Goal: Information Seeking & Learning: Learn about a topic

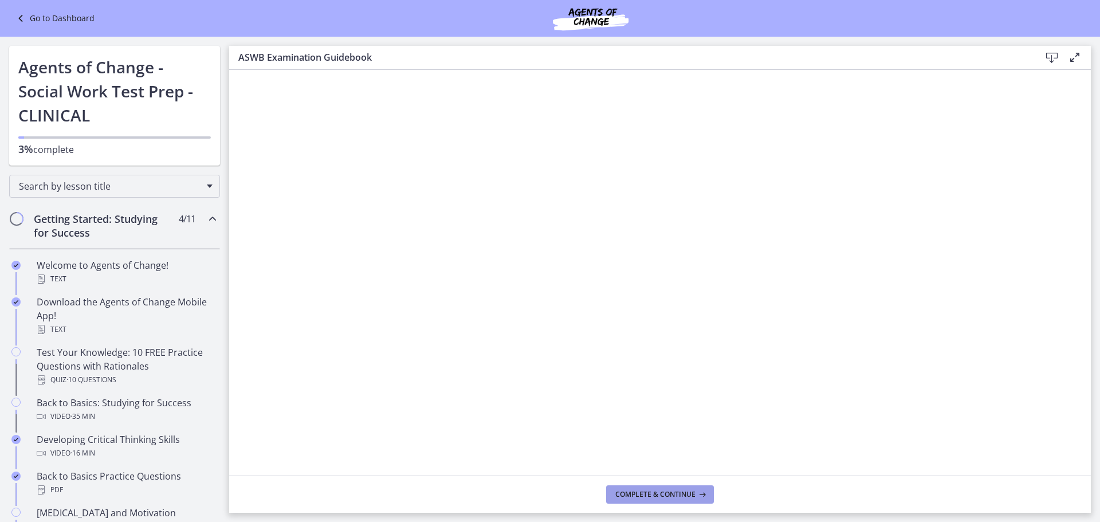
click at [653, 493] on span "Complete & continue" at bounding box center [655, 494] width 80 height 9
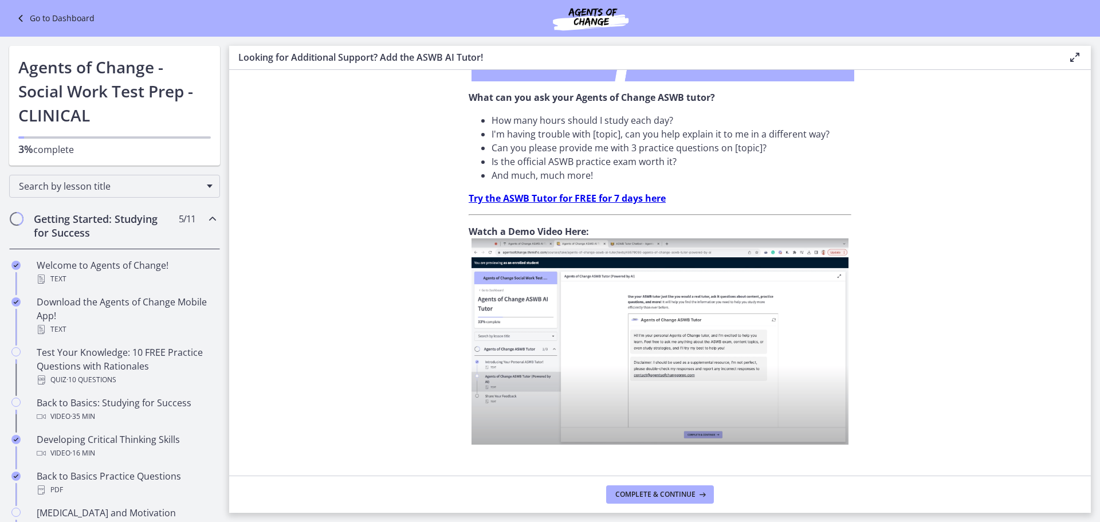
scroll to position [368, 0]
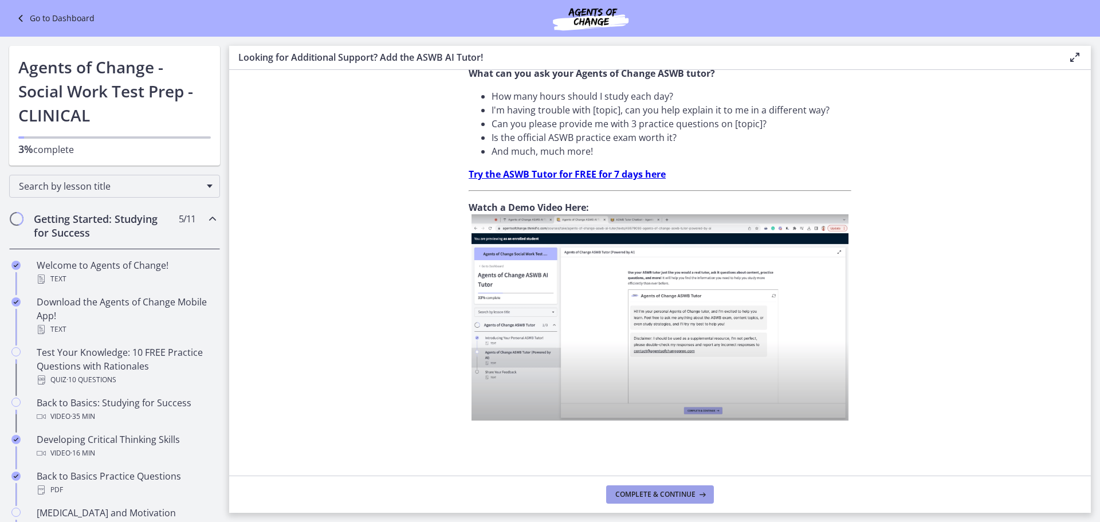
click at [631, 491] on span "Complete & continue" at bounding box center [655, 494] width 80 height 9
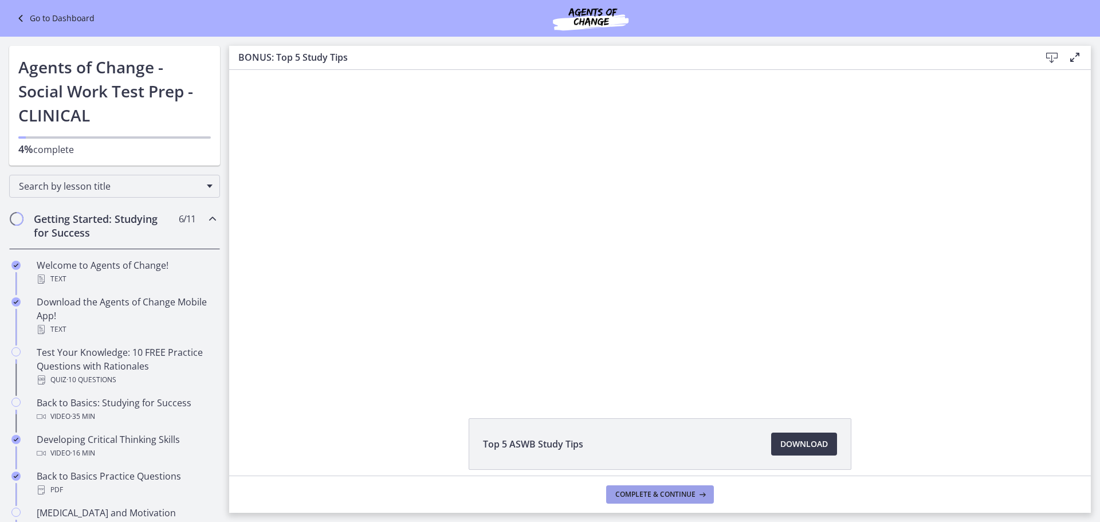
click at [650, 493] on span "Complete & continue" at bounding box center [655, 494] width 80 height 9
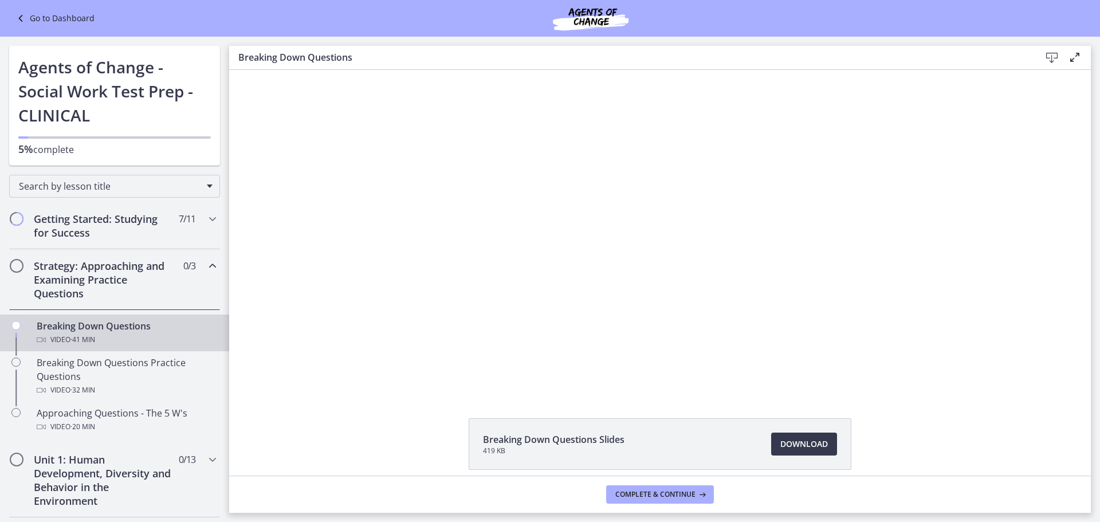
click at [989, 151] on div "Click for sound @keyframes VOLUME_SMALL_WAVE_FLASH { 0% { opacity: 0; } 33% { o…" at bounding box center [659, 231] width 861 height 322
click at [661, 494] on span "Complete & continue" at bounding box center [655, 494] width 80 height 9
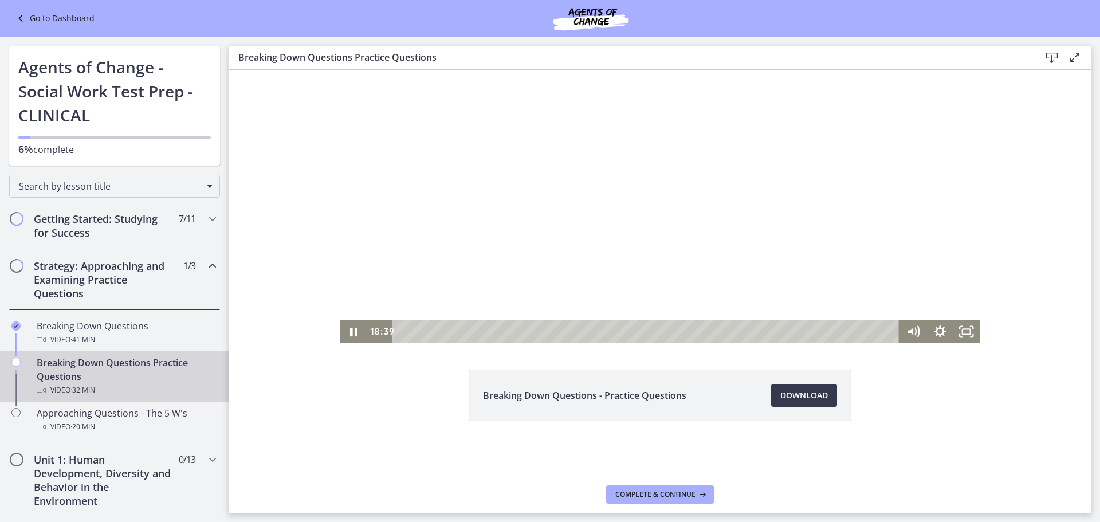
scroll to position [49, 0]
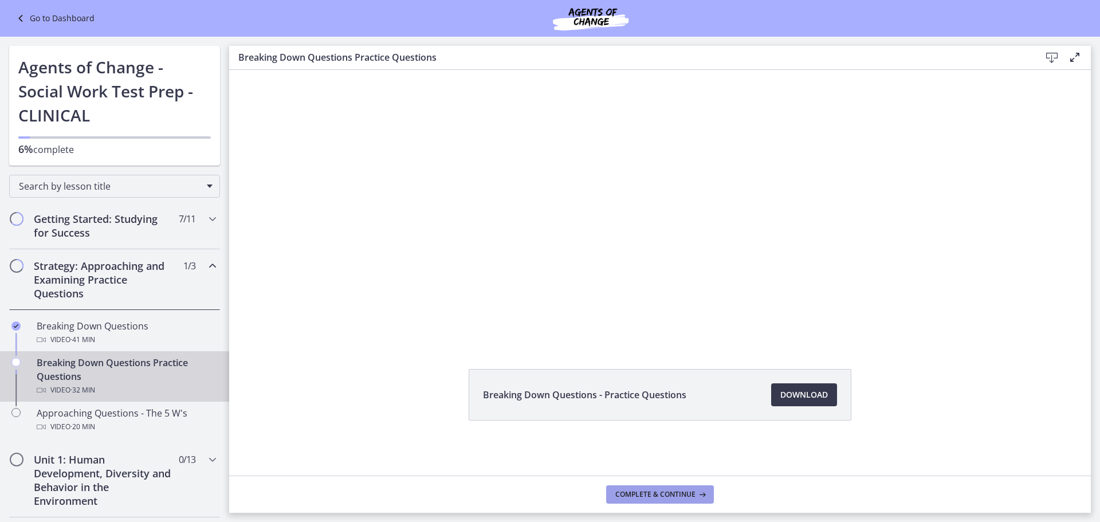
click at [657, 491] on span "Complete & continue" at bounding box center [655, 494] width 80 height 9
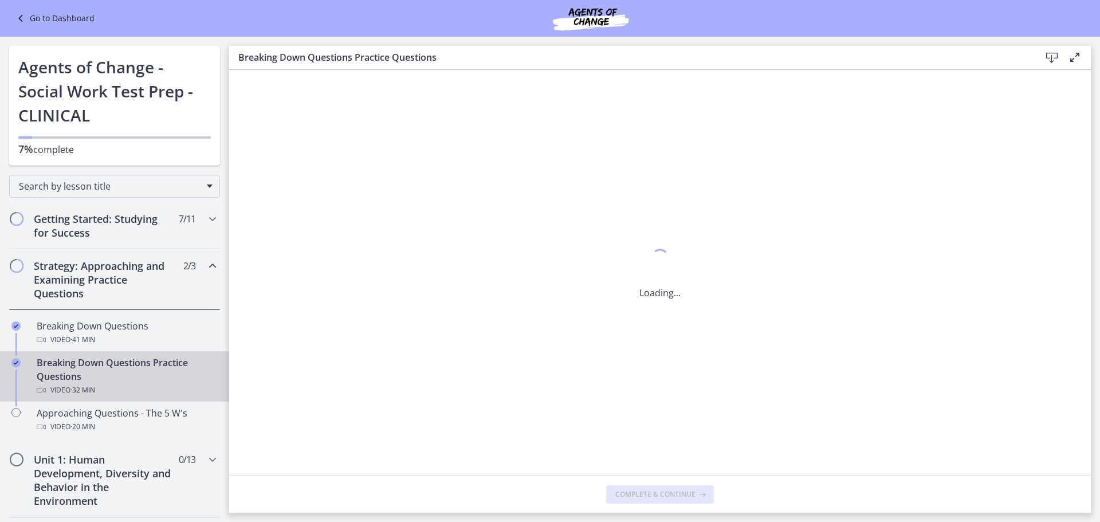
scroll to position [0, 0]
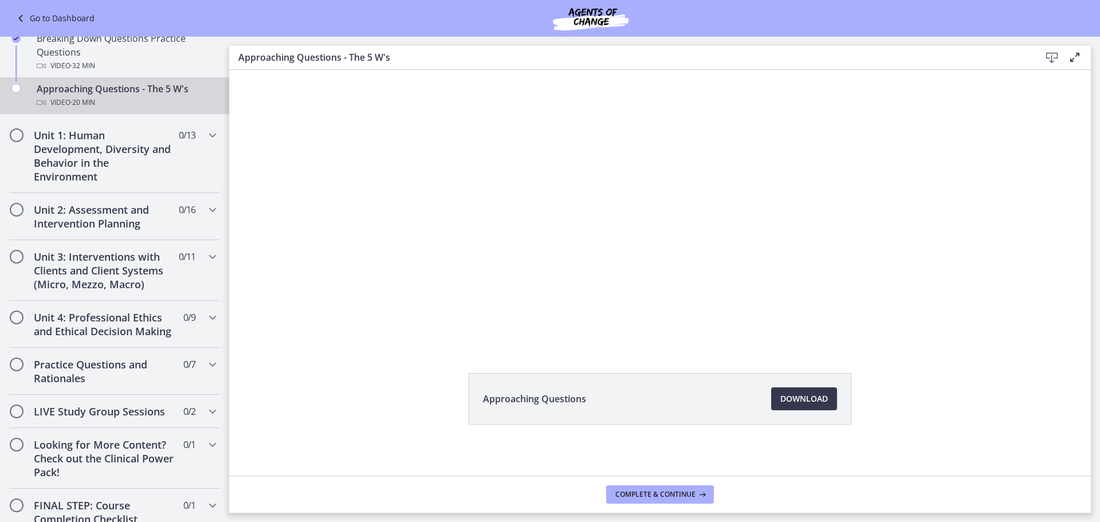
scroll to position [49, 0]
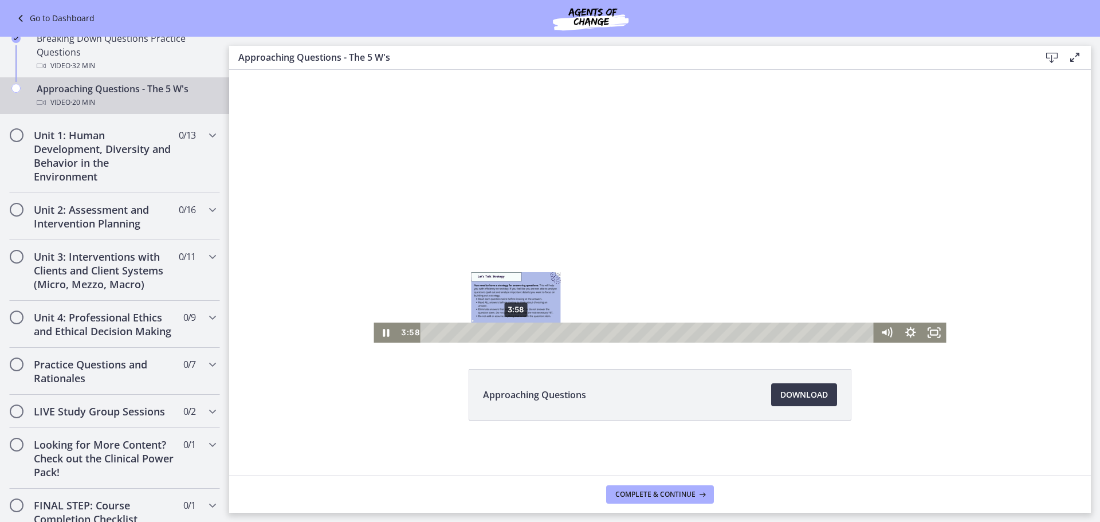
click at [513, 338] on div "3:58" at bounding box center [649, 332] width 439 height 20
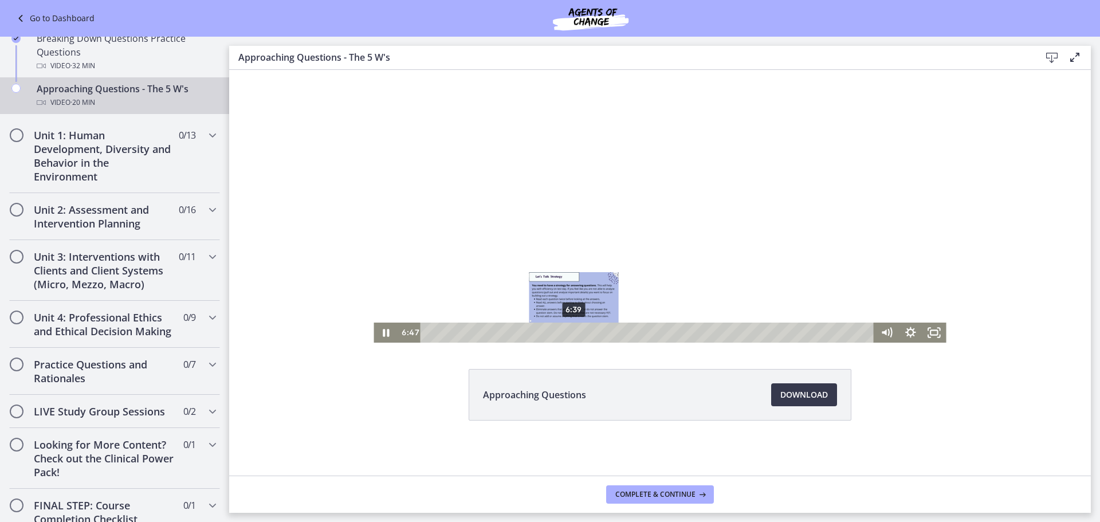
drag, startPoint x: 515, startPoint y: 330, endPoint x: 570, endPoint y: 333, distance: 55.0
click at [573, 333] on div "Playbar" at bounding box center [576, 332] width 7 height 7
click at [997, 115] on div "Click for sound @keyframes VOLUME_SMALL_WAVE_FLASH { 0% { opacity: 0; } 33% { o…" at bounding box center [659, 182] width 861 height 322
click at [382, 334] on icon "Pause" at bounding box center [385, 332] width 29 height 24
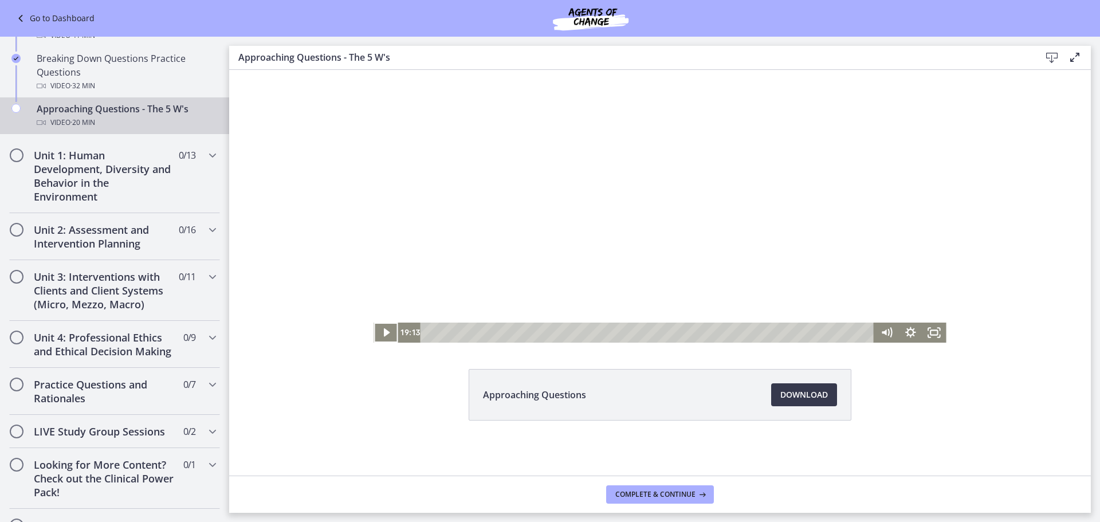
scroll to position [324, 0]
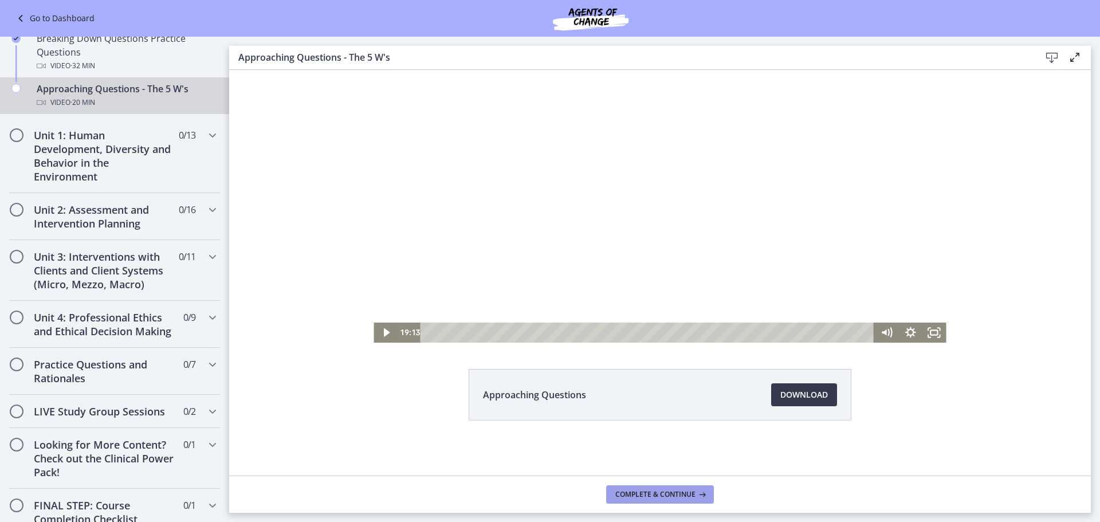
click at [626, 490] on span "Complete & continue" at bounding box center [655, 494] width 80 height 9
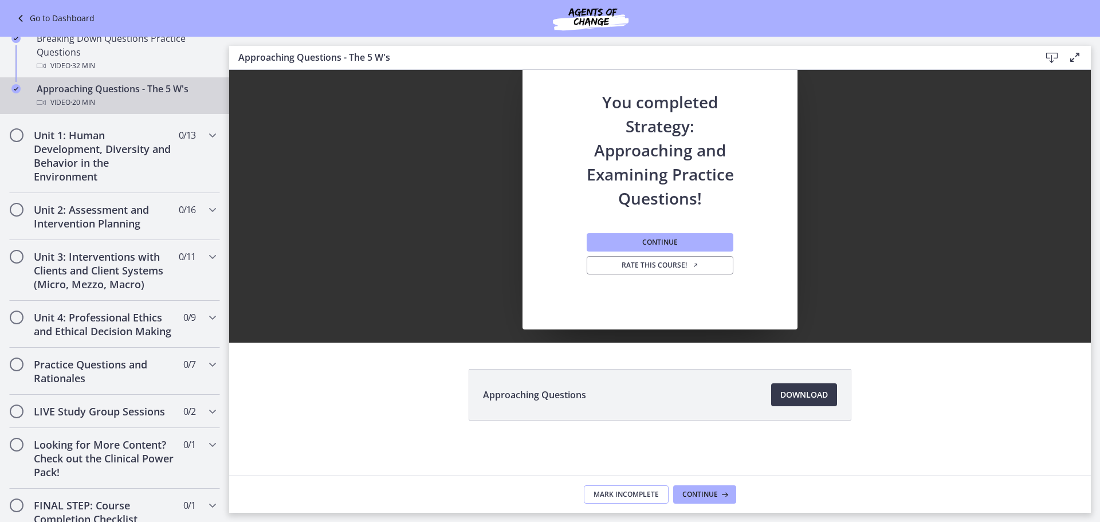
click at [617, 491] on span "Mark Incomplete" at bounding box center [625, 494] width 65 height 9
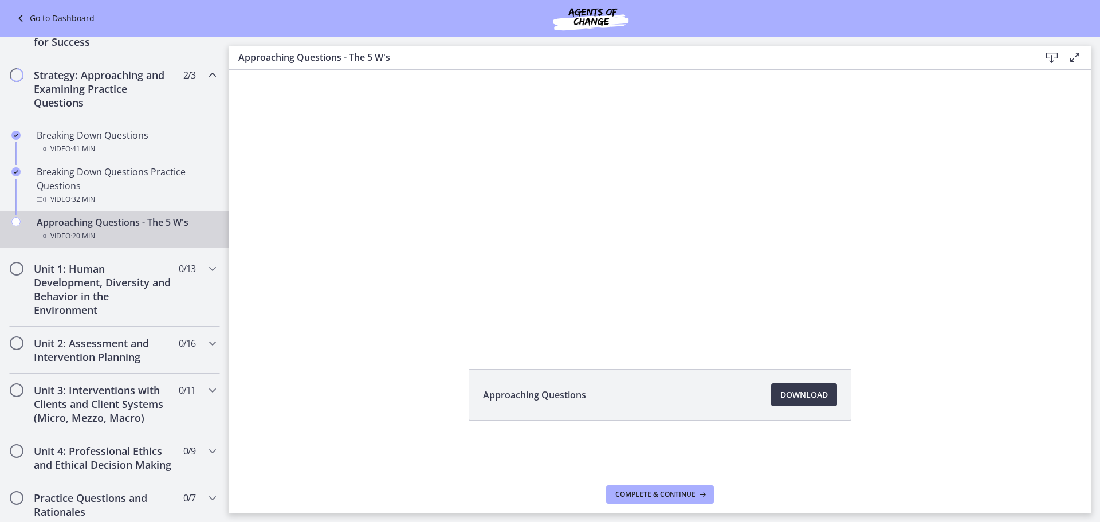
scroll to position [210, 0]
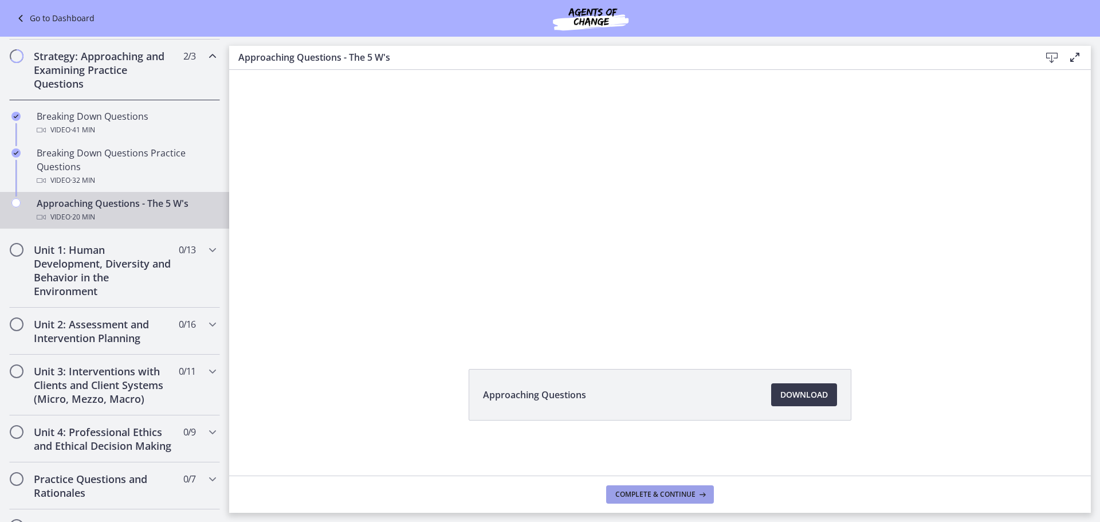
click at [662, 494] on span "Complete & continue" at bounding box center [655, 494] width 80 height 9
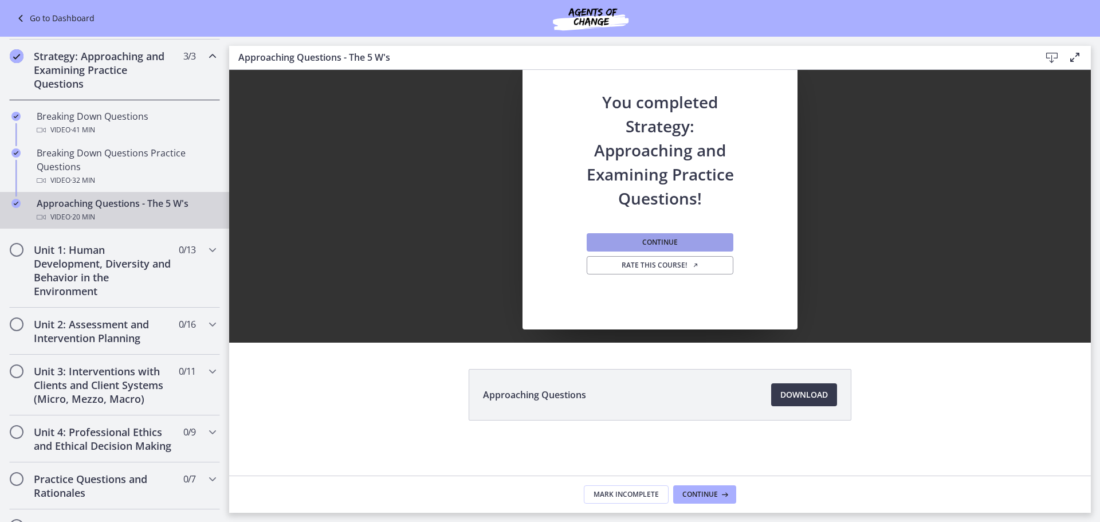
click at [658, 240] on span "Continue" at bounding box center [660, 242] width 36 height 9
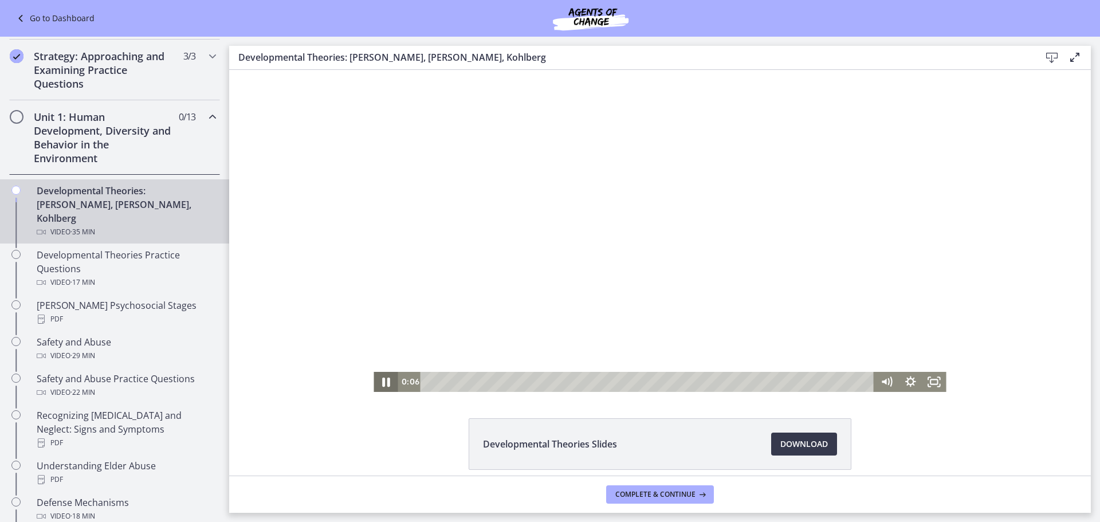
click at [381, 379] on icon "Pause" at bounding box center [385, 381] width 29 height 24
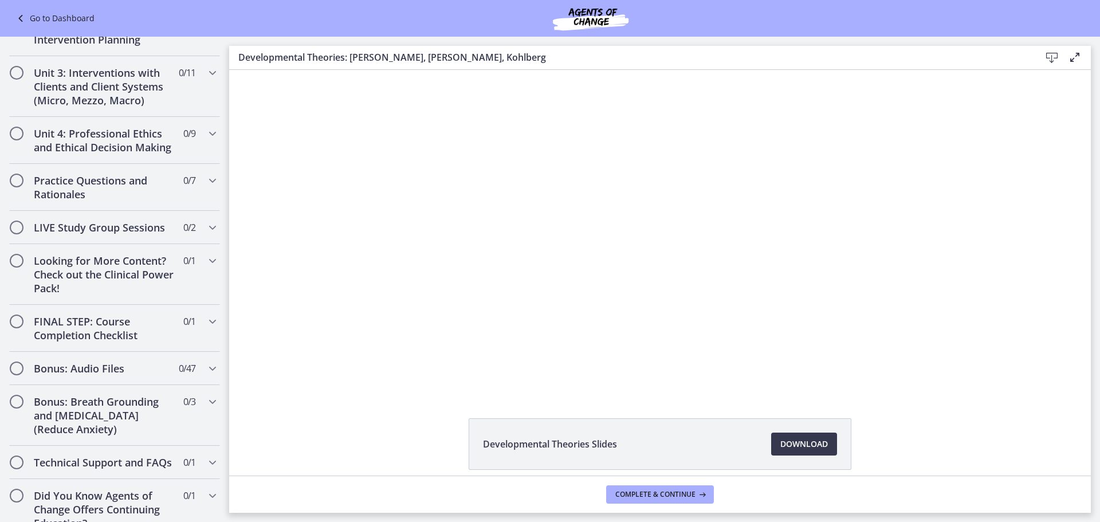
scroll to position [975, 0]
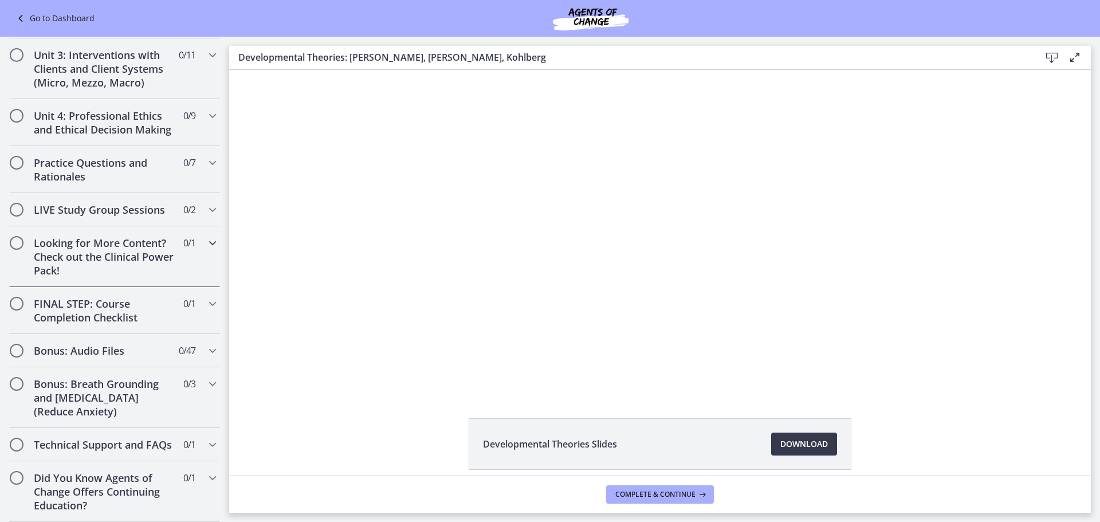
click at [206, 236] on icon "Chapters" at bounding box center [213, 243] width 14 height 14
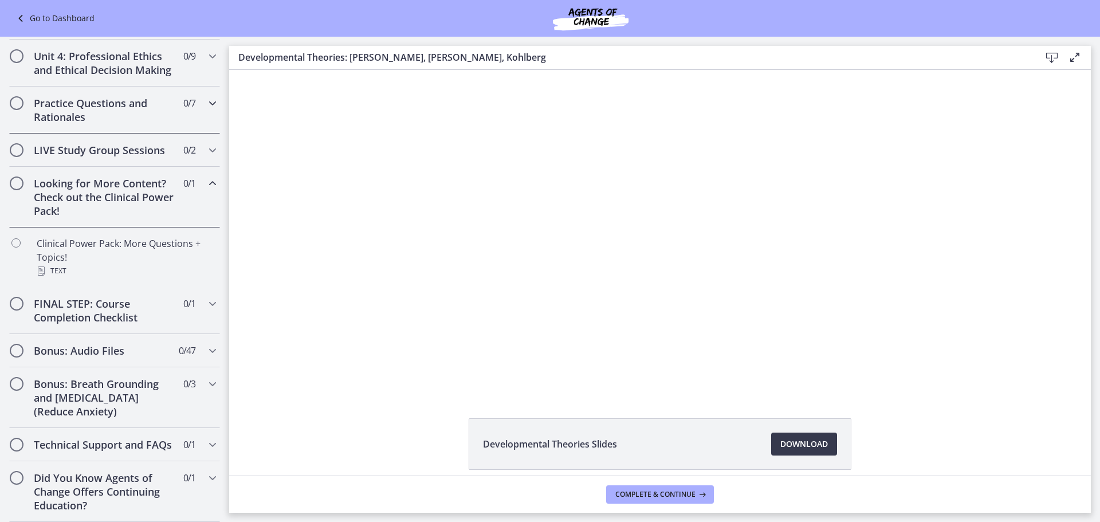
scroll to position [480, 0]
